Goal: Answer question/provide support: Share knowledge or assist other users

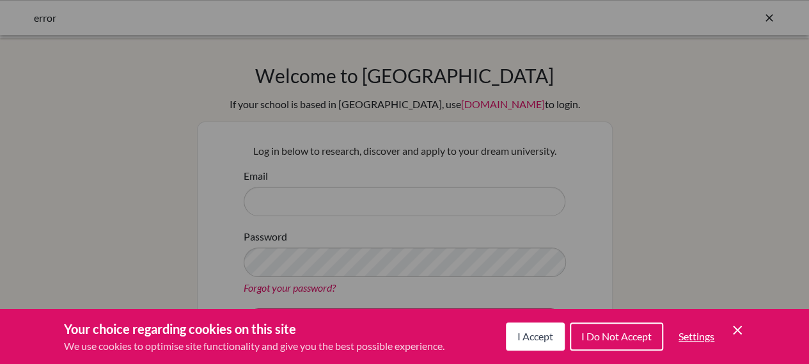
select select "English"
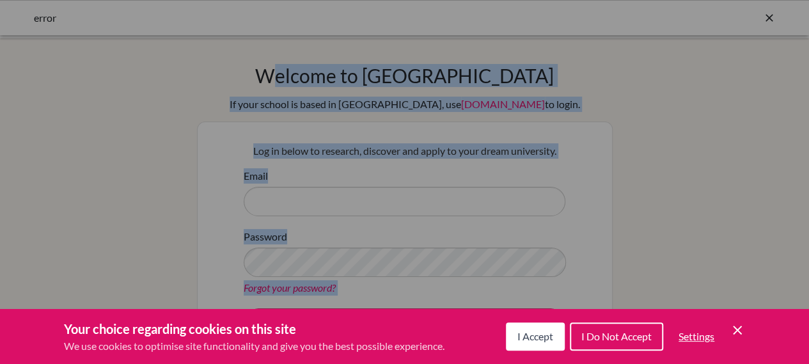
drag, startPoint x: 0, startPoint y: 0, endPoint x: 818, endPoint y: 377, distance: 901.0
click at [809, 363] on html "error Your browser is not supported by [PERSON_NAME]. Please use Internet Explo…" at bounding box center [404, 182] width 809 height 364
click at [738, 327] on icon "Cookie Control Close Icon" at bounding box center [737, 330] width 15 height 15
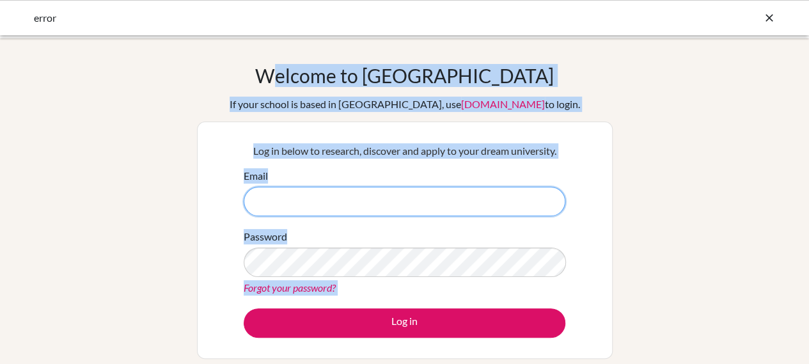
click at [383, 208] on input "Email" at bounding box center [405, 201] width 322 height 29
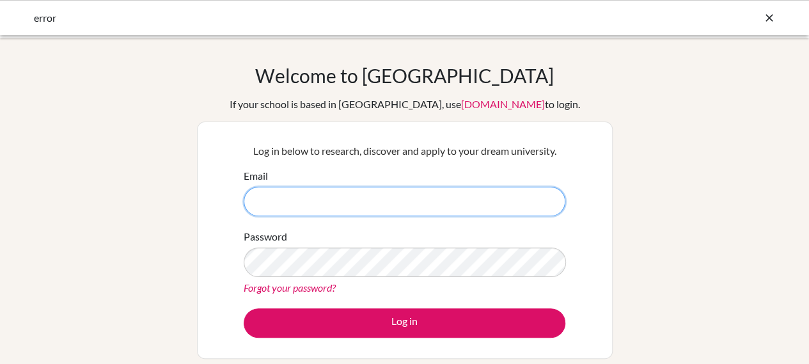
type input "[EMAIL_ADDRESS][DOMAIN_NAME]"
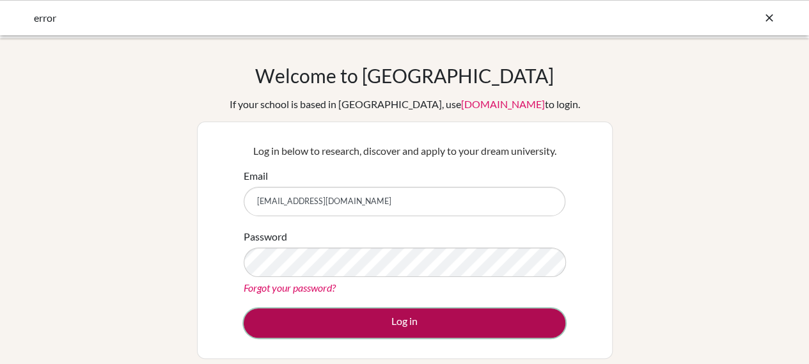
click at [429, 333] on button "Log in" at bounding box center [405, 322] width 322 height 29
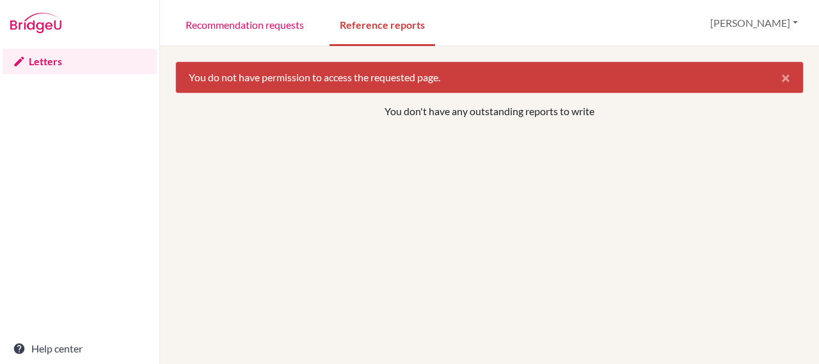
select select "English"
click at [256, 26] on link "Recommendation requests" at bounding box center [244, 24] width 139 height 44
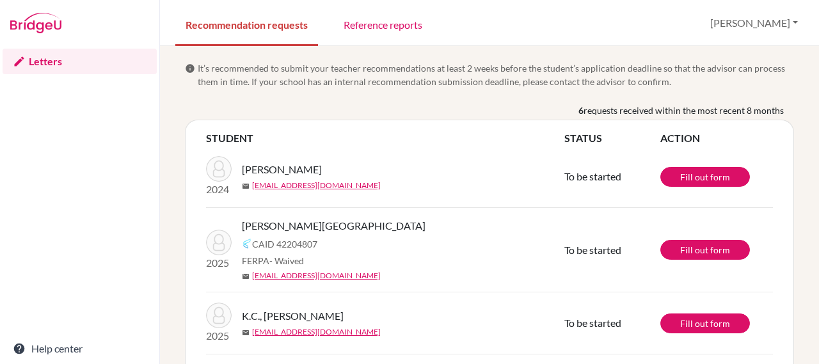
select select "English"
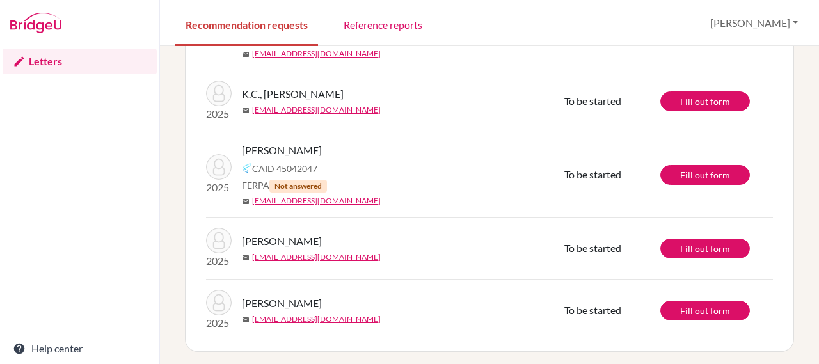
scroll to position [223, 0]
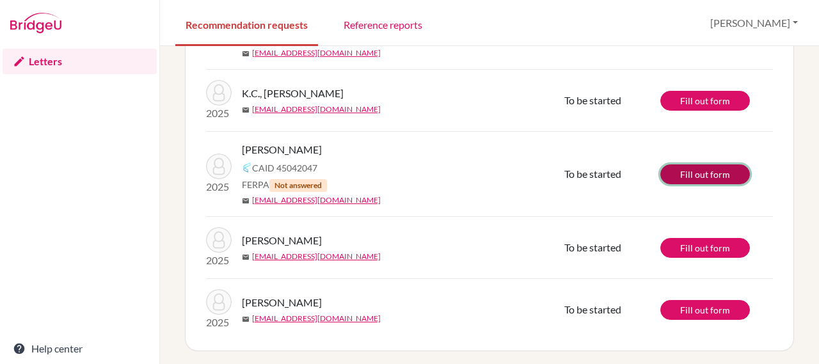
click at [697, 170] on link "Fill out form" at bounding box center [705, 174] width 90 height 20
